Goal: Navigation & Orientation: Understand site structure

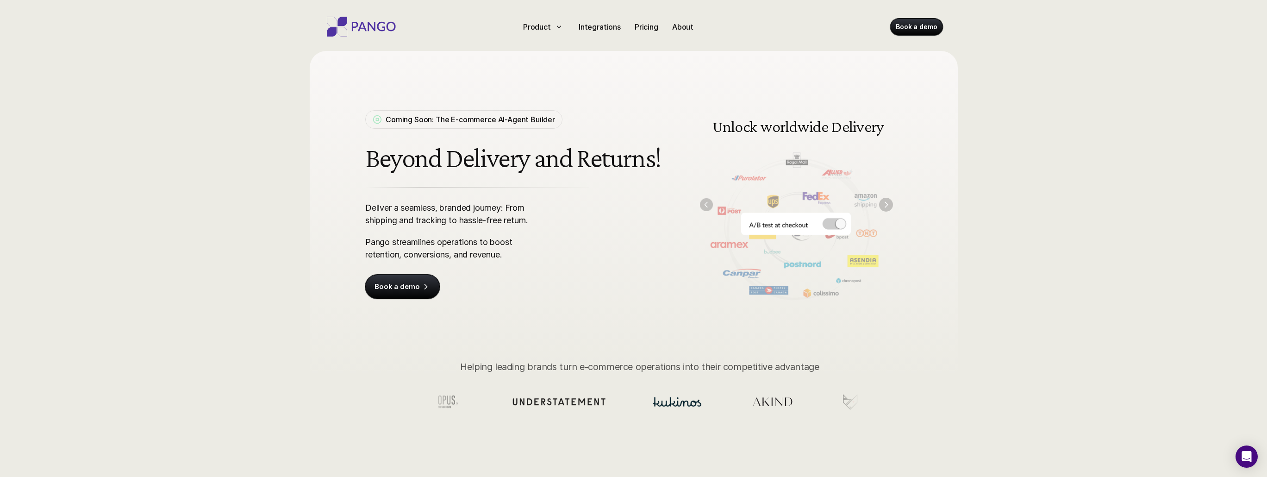
click at [704, 204] on img "Previous" at bounding box center [705, 204] width 13 height 13
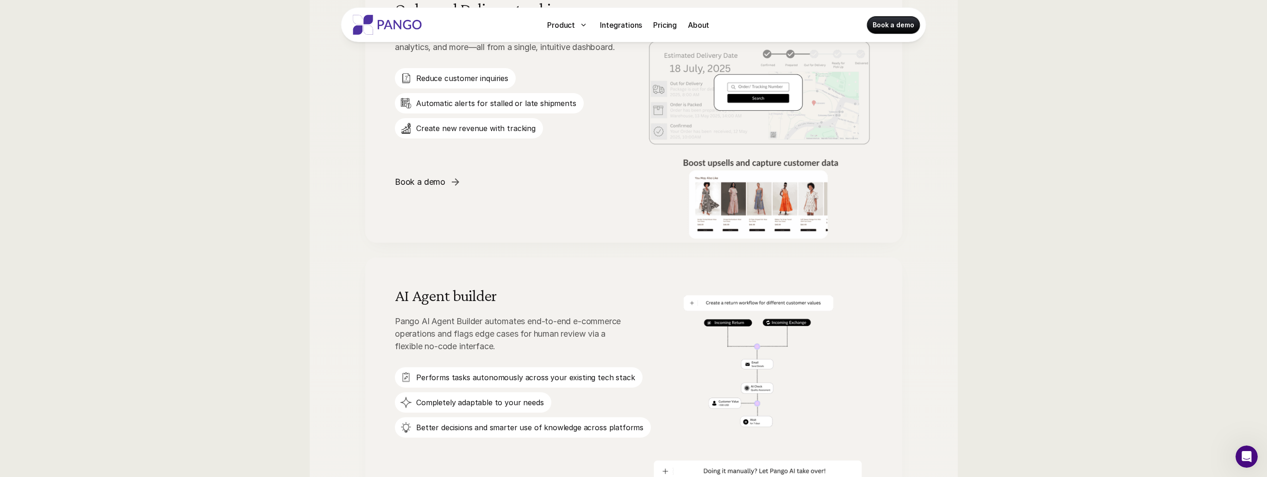
scroll to position [1409, 0]
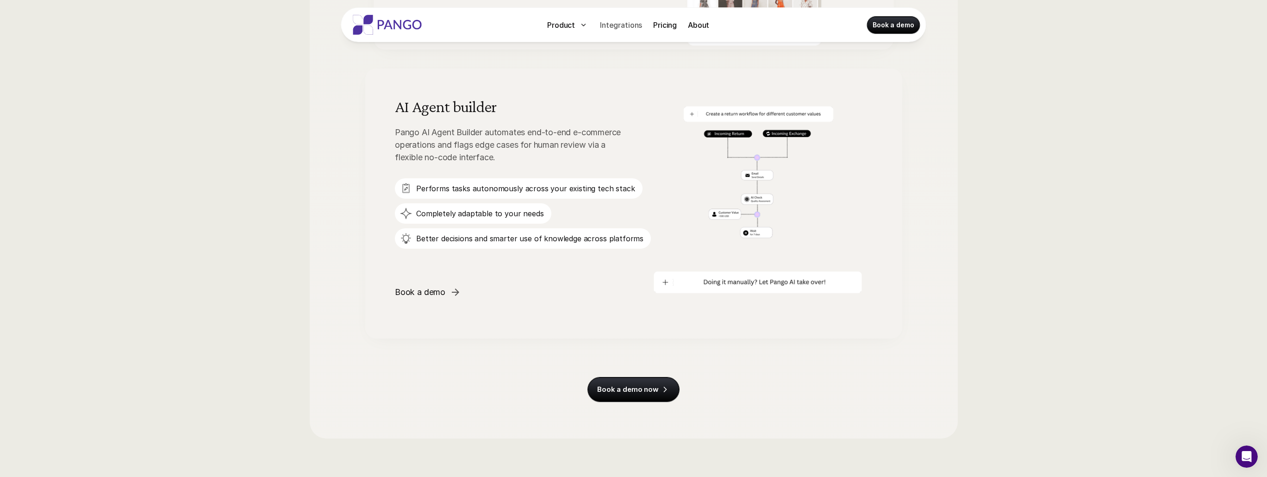
click at [625, 26] on p "Integrations" at bounding box center [621, 24] width 42 height 11
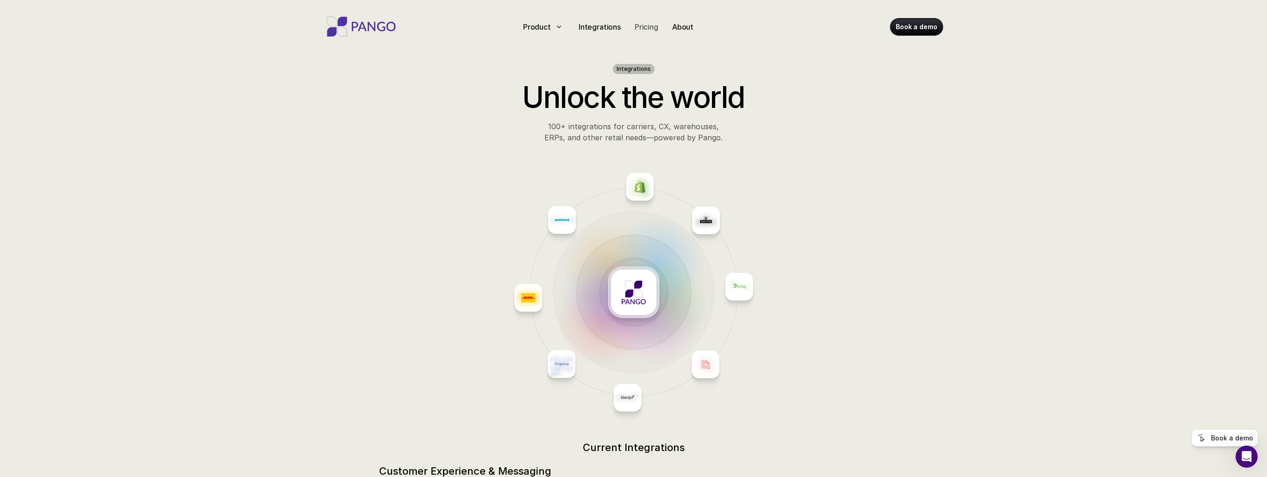
click at [644, 31] on p "Pricing" at bounding box center [646, 26] width 24 height 11
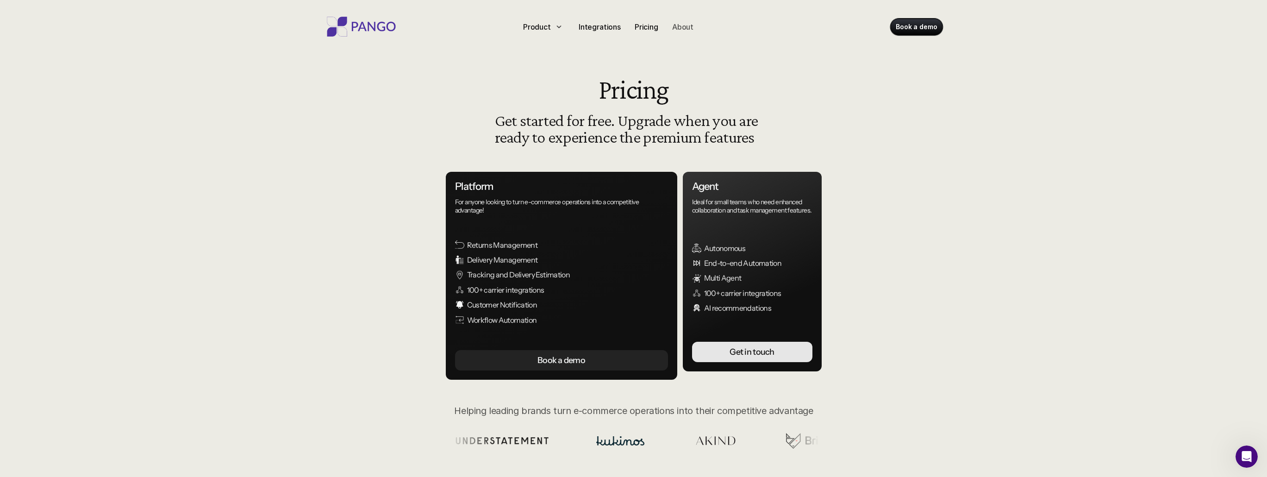
click at [685, 27] on p "About" at bounding box center [682, 26] width 21 height 11
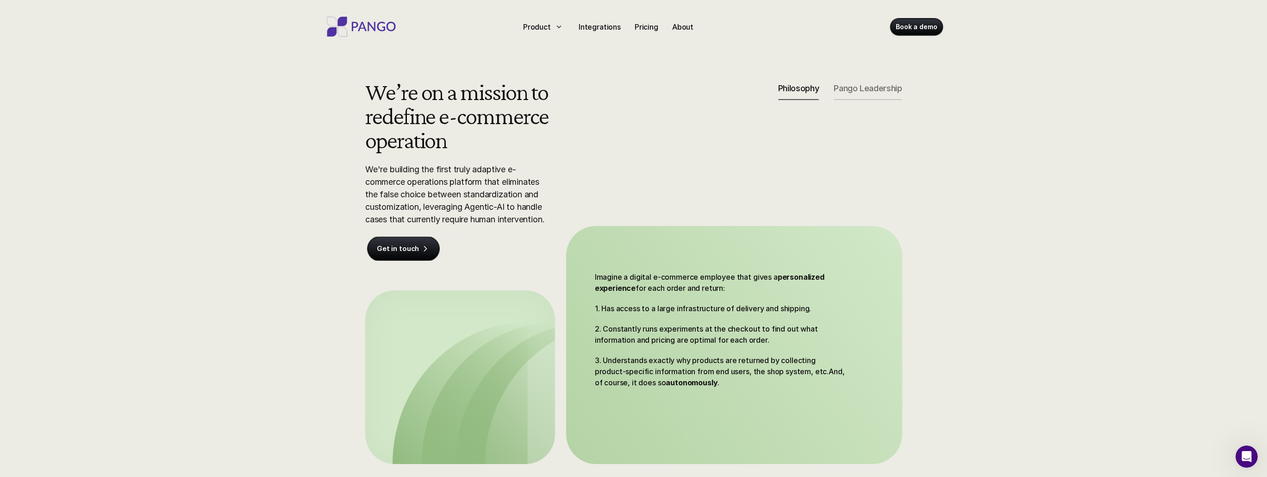
click at [843, 88] on p "Pango Leadership" at bounding box center [867, 88] width 68 height 10
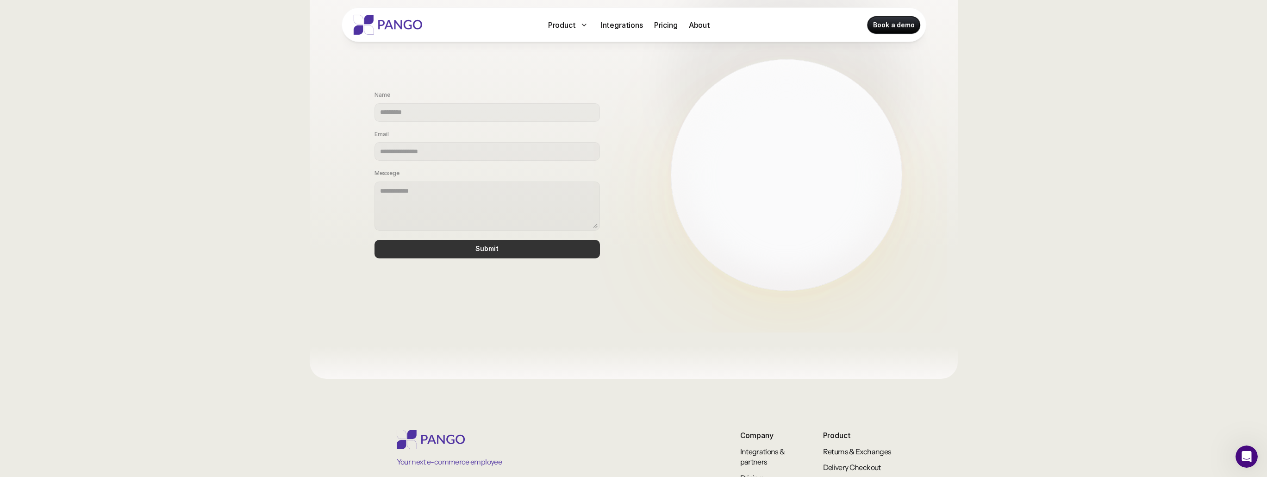
scroll to position [646, 0]
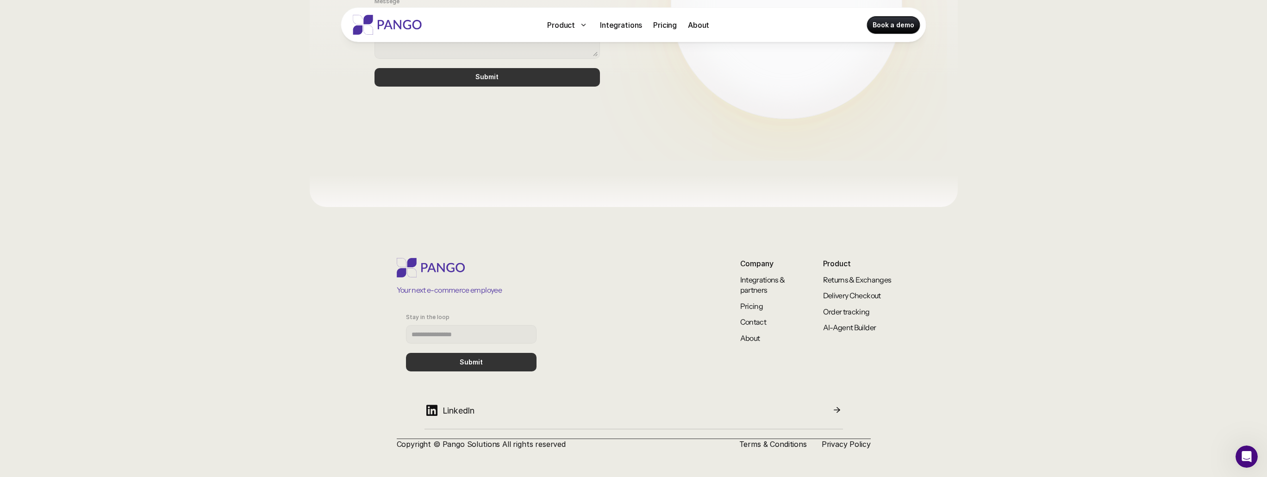
click at [429, 413] on icon at bounding box center [431, 410] width 15 height 15
